Goal: Information Seeking & Learning: Check status

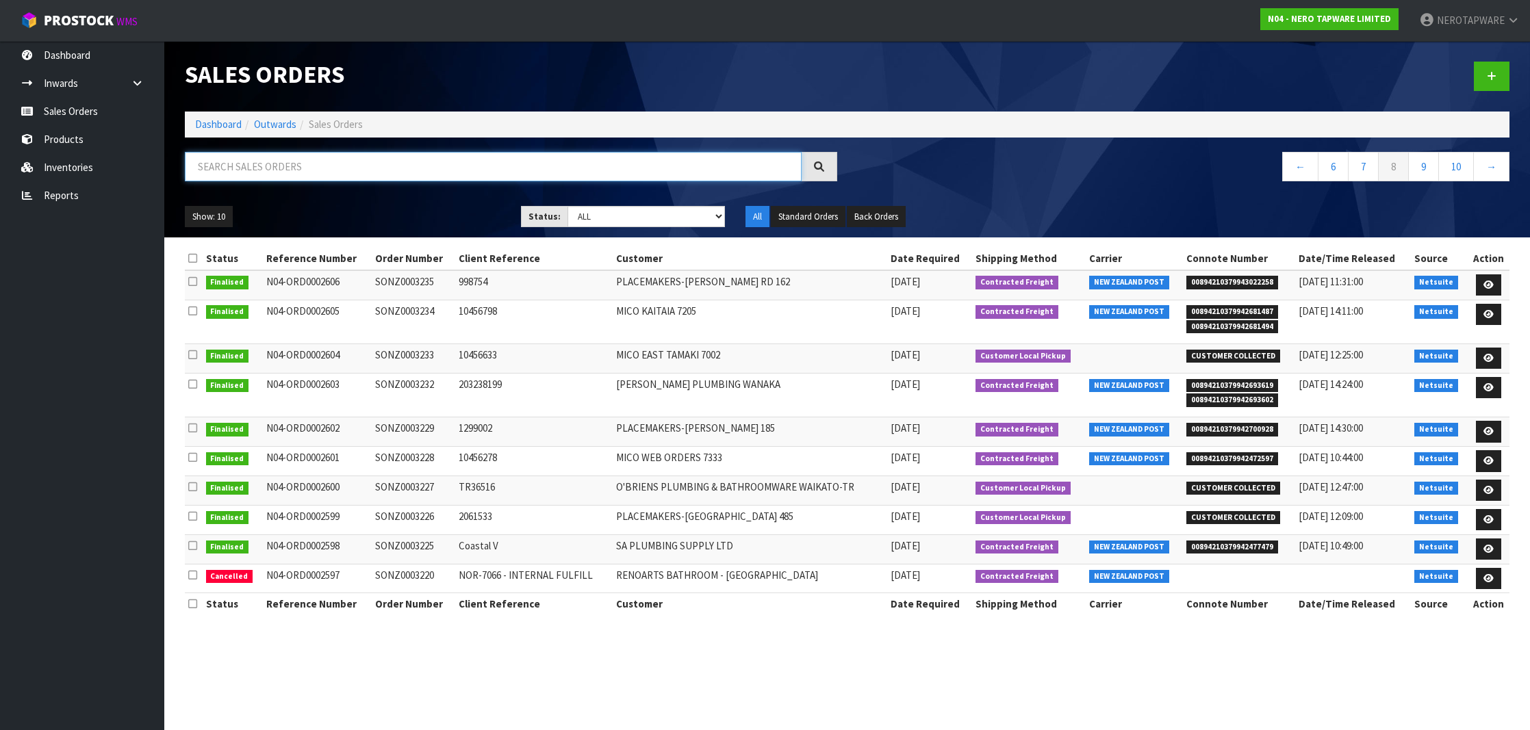
click at [361, 170] on input "text" at bounding box center [493, 166] width 617 height 29
paste input "SONZ0002915"
type input "SONZ0002915"
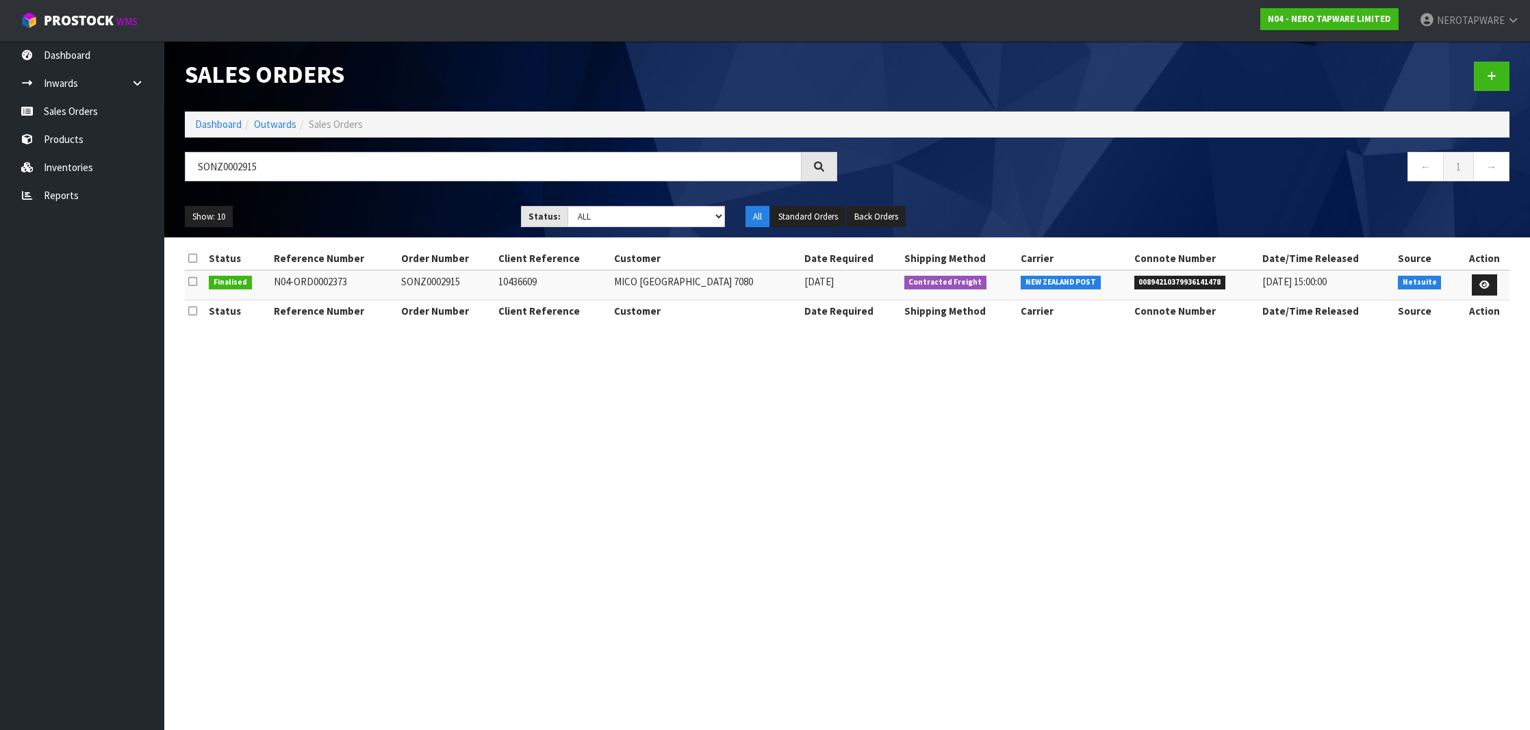
click at [1168, 281] on span "00894210379936141478" at bounding box center [1180, 283] width 92 height 14
copy span "00894210379936141478"
click at [1155, 285] on span "00894210379936141478" at bounding box center [1180, 283] width 92 height 14
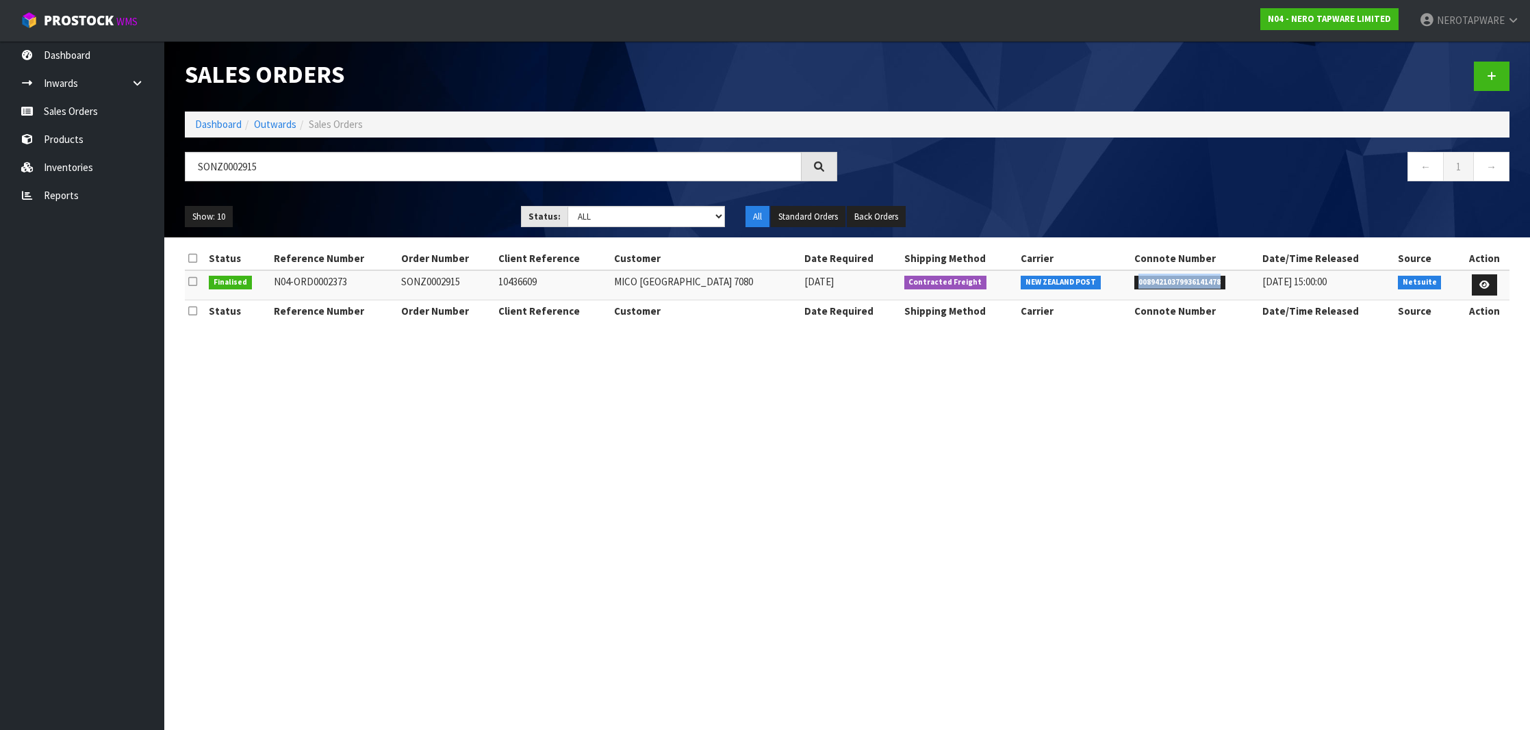
click at [1155, 285] on span "00894210379936141478" at bounding box center [1180, 283] width 92 height 14
click at [1188, 286] on span "00894210379936141478" at bounding box center [1180, 283] width 92 height 14
click at [812, 480] on section "Sales Orders Dashboard Outwards Sales Orders SONZ0002915 ← 1 → Show: 10 5 10 25…" at bounding box center [765, 365] width 1530 height 730
